Goal: Information Seeking & Learning: Learn about a topic

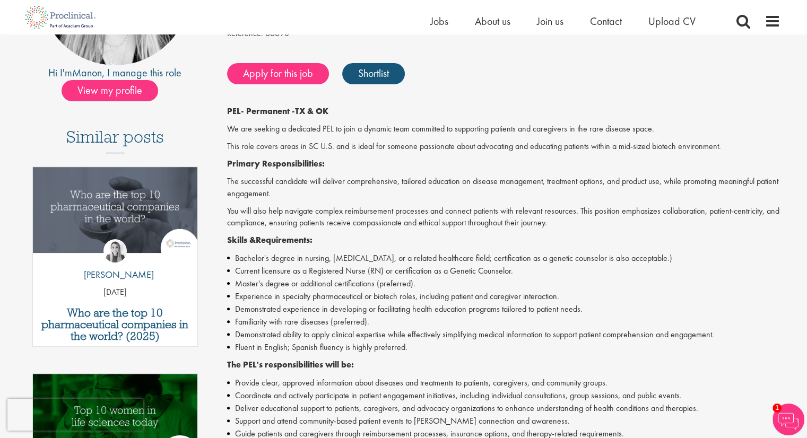
scroll to position [88, 0]
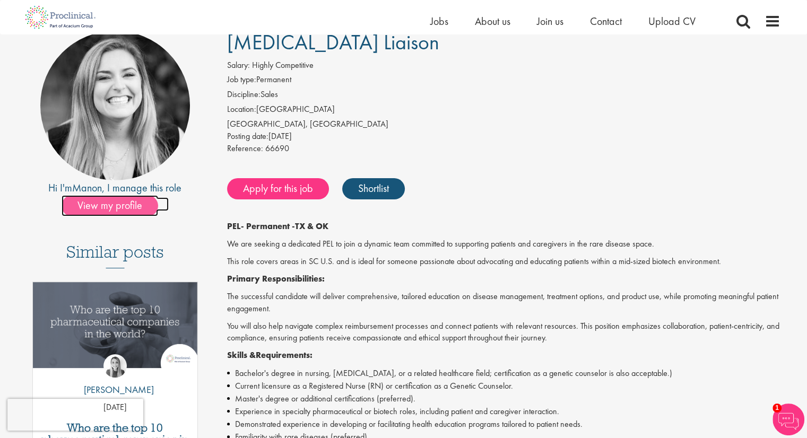
click at [104, 211] on span "View my profile" at bounding box center [110, 205] width 97 height 21
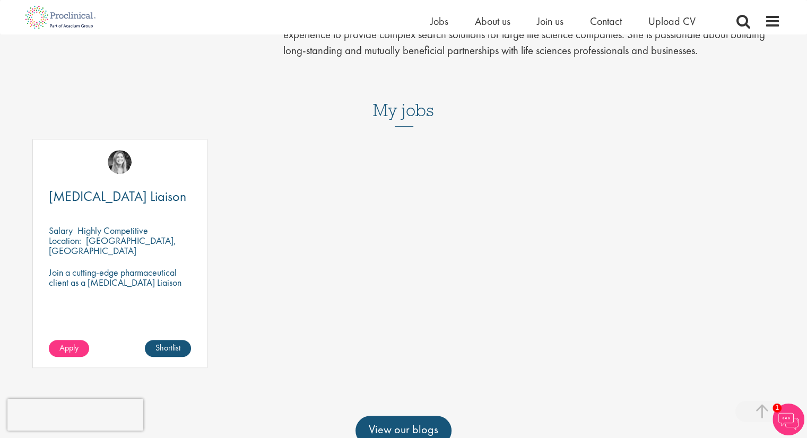
scroll to position [442, 0]
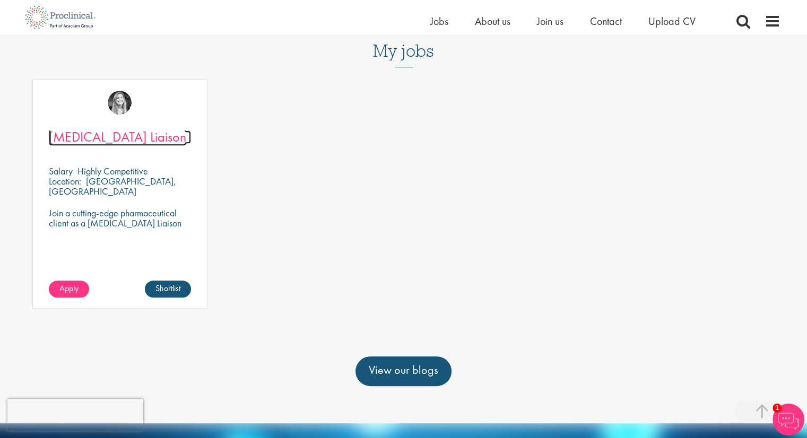
click at [89, 128] on span "[MEDICAL_DATA] Liaison" at bounding box center [117, 137] width 137 height 18
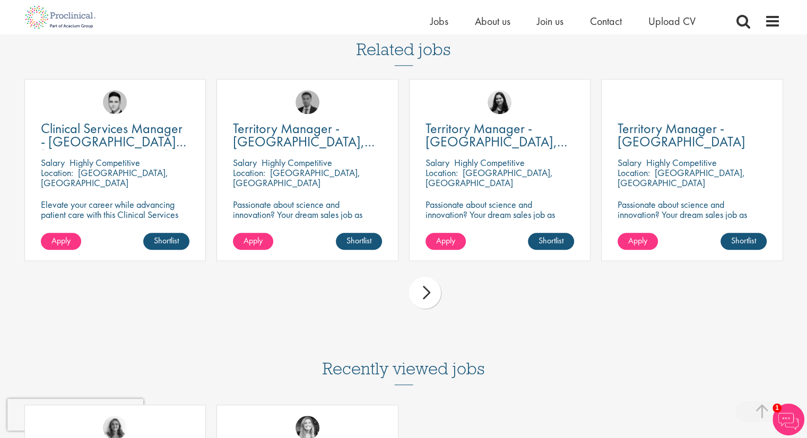
scroll to position [1149, 0]
